Goal: Transaction & Acquisition: Book appointment/travel/reservation

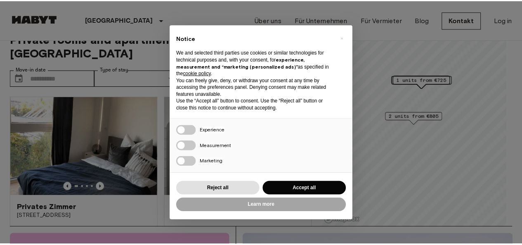
scroll to position [85, 0]
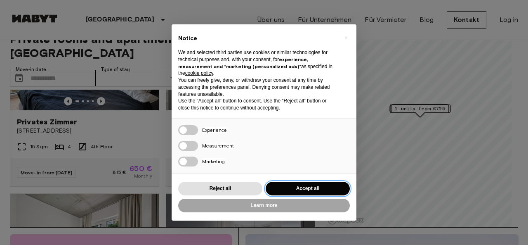
click at [284, 186] on button "Accept all" at bounding box center [308, 189] width 84 height 14
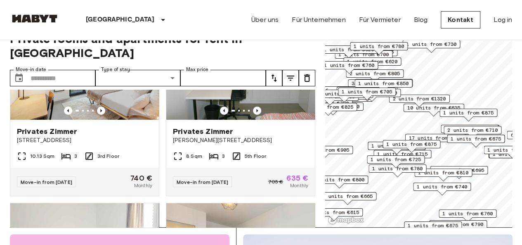
scroll to position [1342, 0]
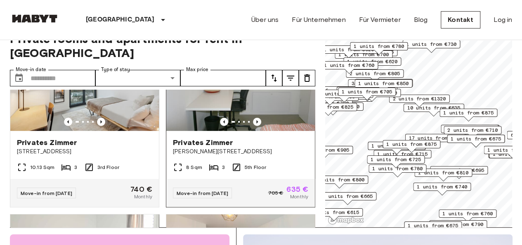
click at [185, 147] on span "Privates Zimmer" at bounding box center [203, 142] width 60 height 10
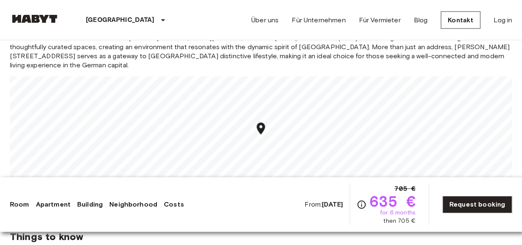
scroll to position [776, 0]
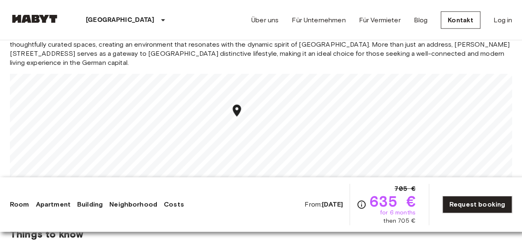
click at [239, 73] on div at bounding box center [261, 73] width 502 height 0
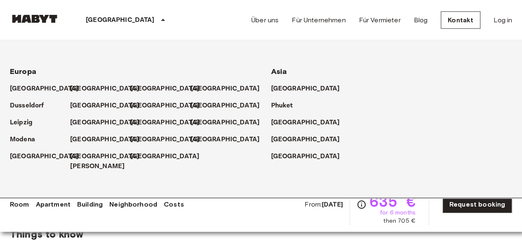
scroll to position [766, 0]
